Goal: Task Accomplishment & Management: Manage account settings

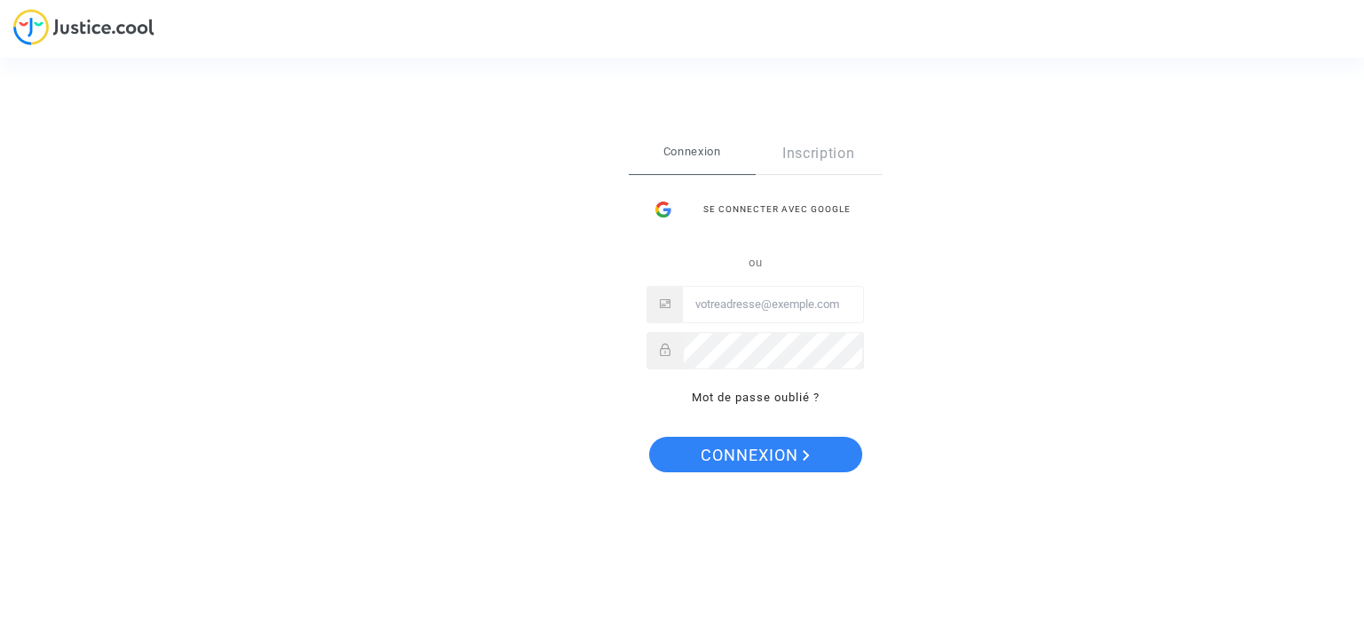
type input "claire.fournier37@gmail.com"
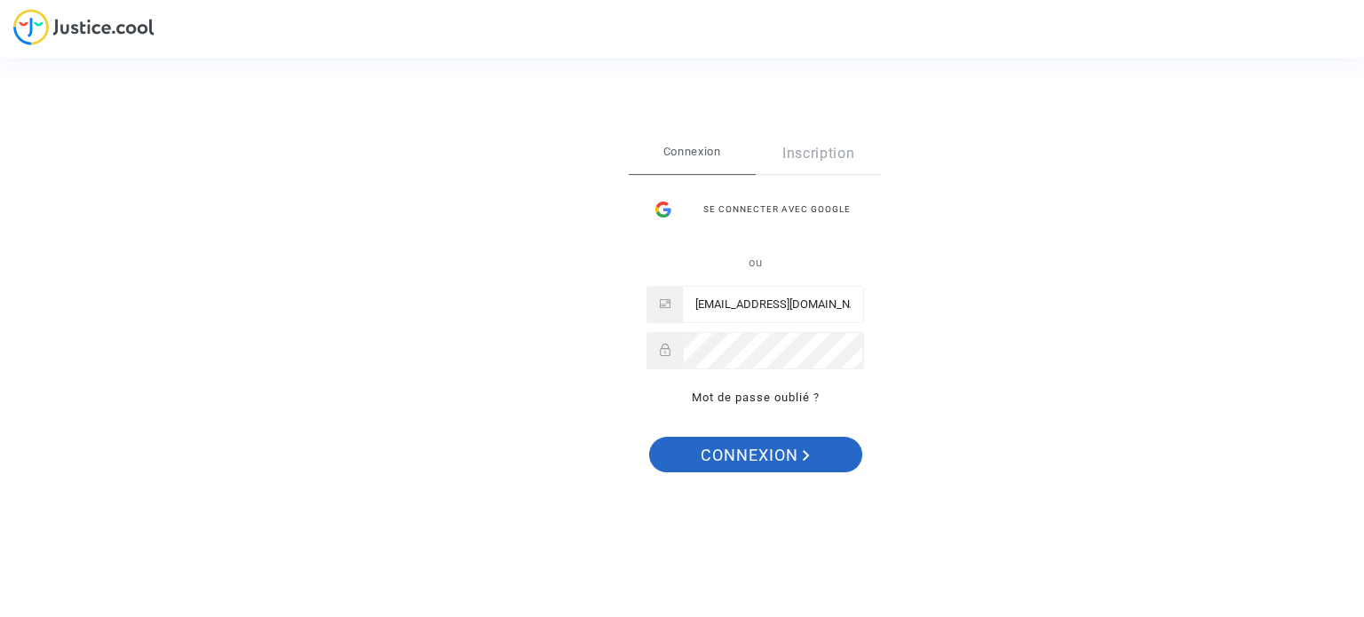
click at [771, 457] on span "Connexion" at bounding box center [754, 455] width 109 height 37
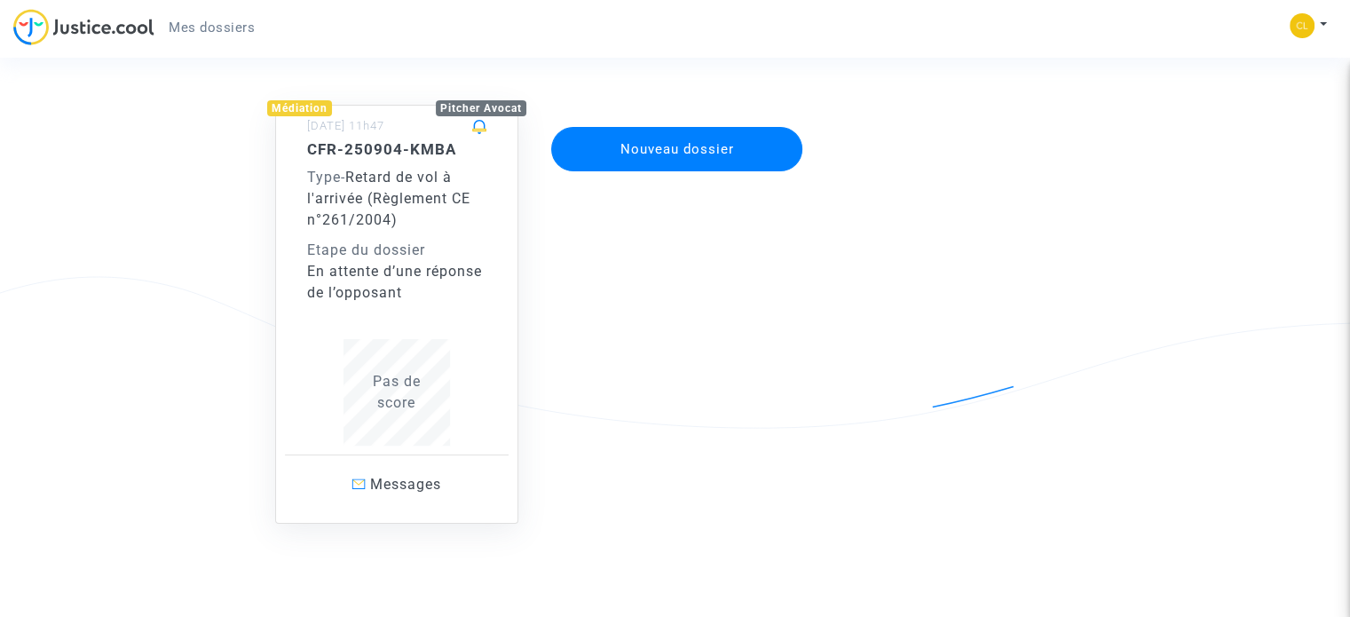
scroll to position [155, 0]
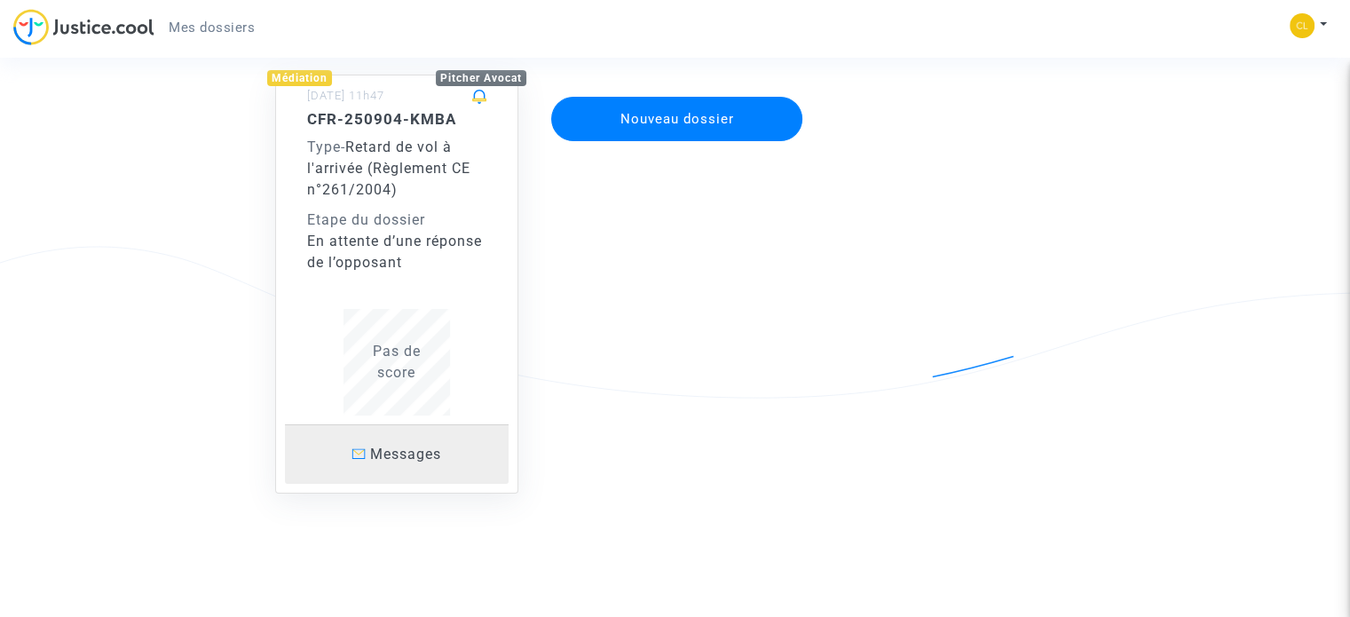
click at [437, 453] on span "Messages" at bounding box center [405, 454] width 71 height 17
